Goal: Transaction & Acquisition: Book appointment/travel/reservation

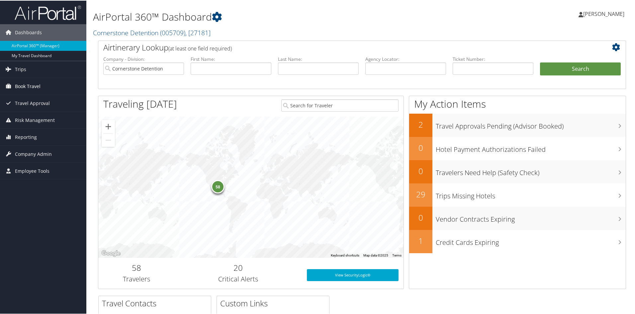
click at [28, 86] on span "Book Travel" at bounding box center [28, 85] width 26 height 17
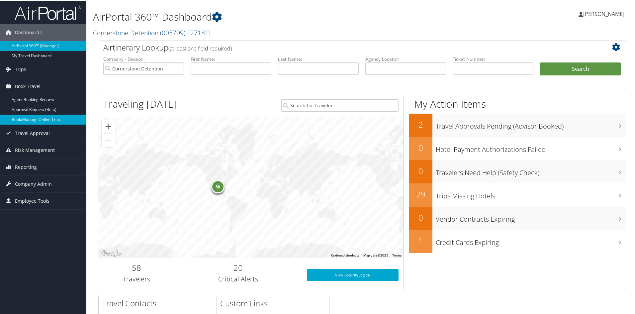
click at [40, 118] on link "Book/Manage Online Trips" at bounding box center [43, 119] width 86 height 10
click at [30, 121] on link "Book/Manage Online Trips" at bounding box center [43, 119] width 86 height 10
